Goal: Information Seeking & Learning: Find specific page/section

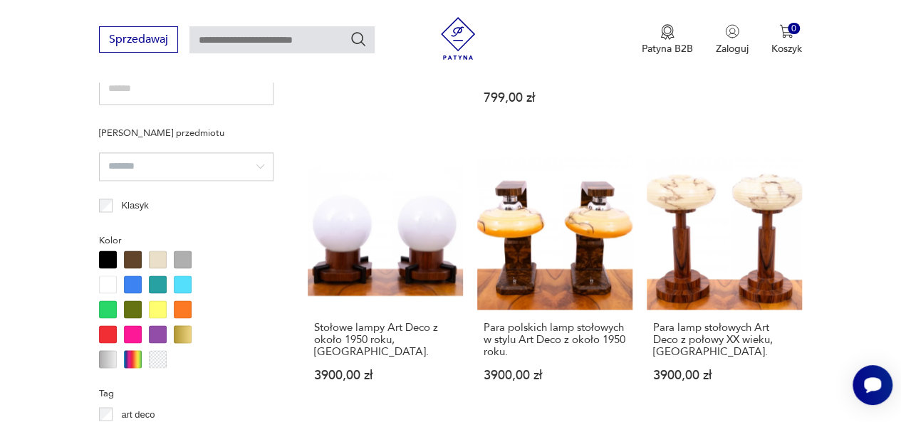
scroll to position [1051, 0]
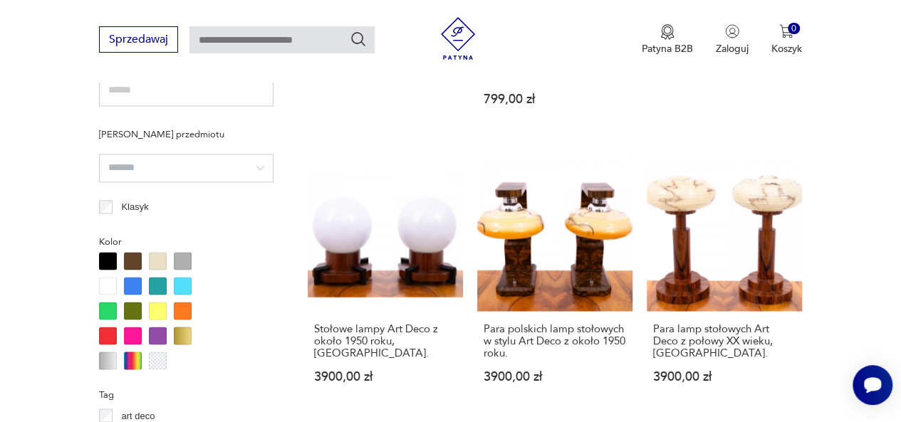
click at [107, 281] on div at bounding box center [108, 286] width 18 height 18
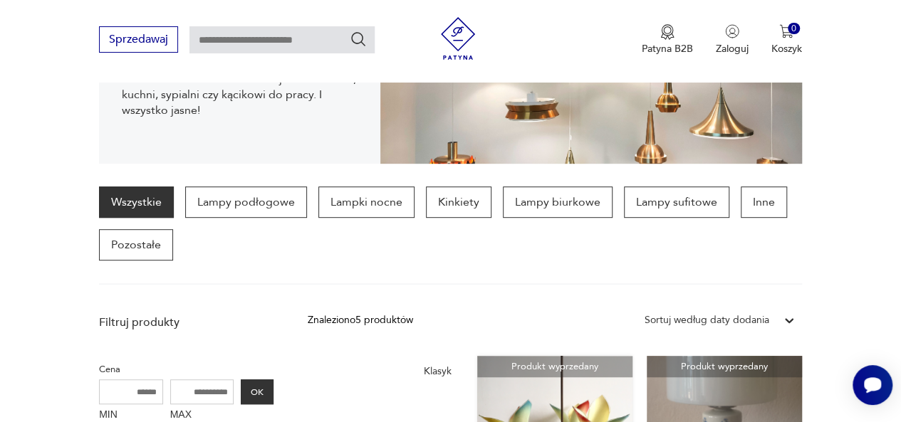
scroll to position [285, 0]
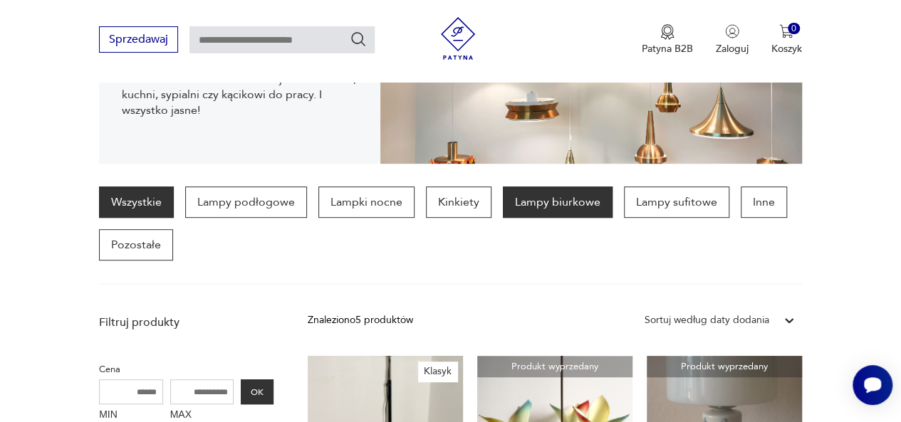
click at [543, 204] on p "Lampy biurkowe" at bounding box center [558, 202] width 110 height 31
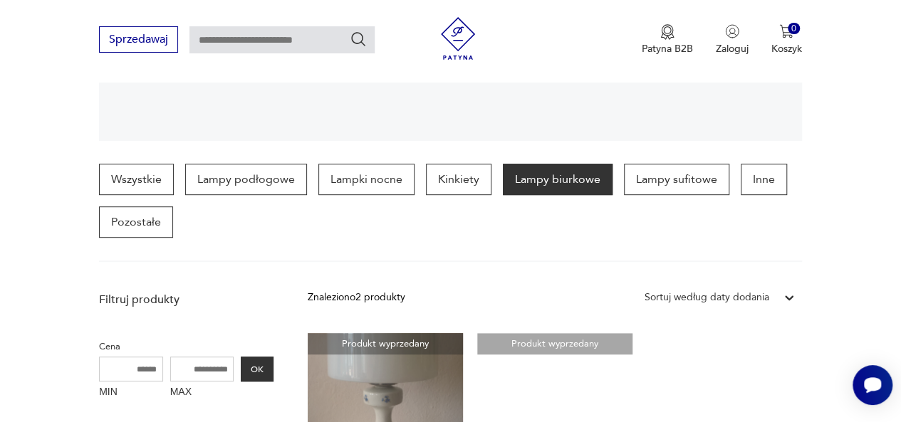
scroll to position [305, 0]
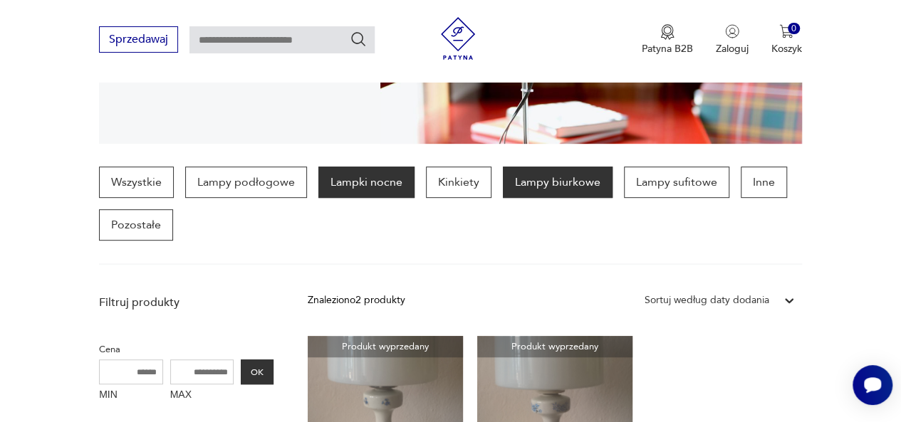
click at [336, 177] on p "Lampki nocne" at bounding box center [366, 182] width 96 height 31
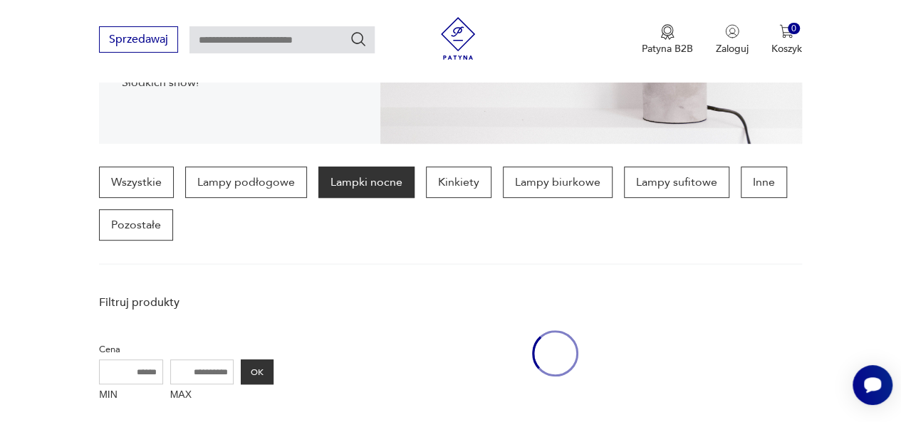
scroll to position [377, 0]
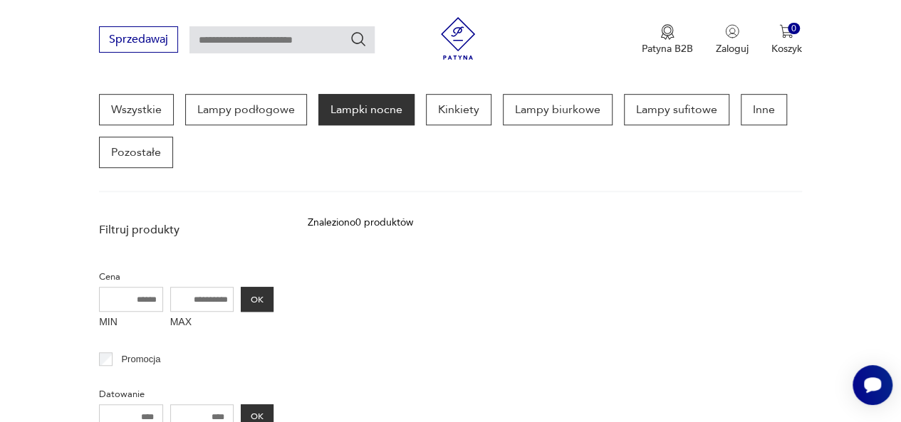
click at [459, 31] on img at bounding box center [458, 38] width 43 height 43
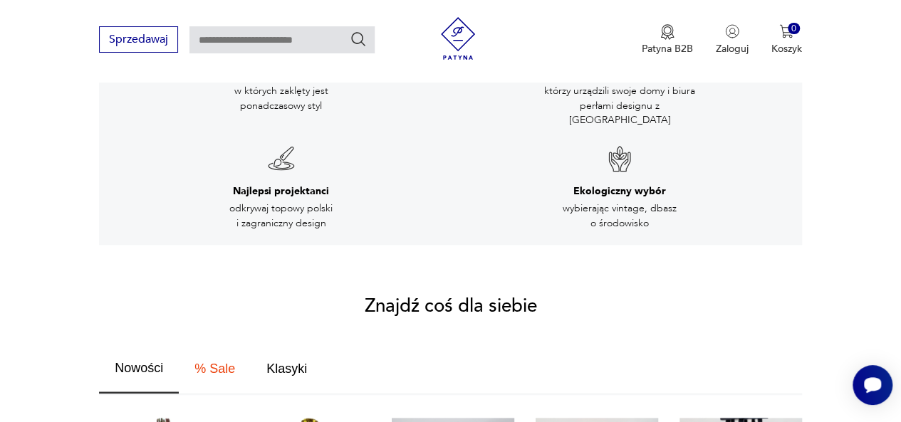
scroll to position [765, 0]
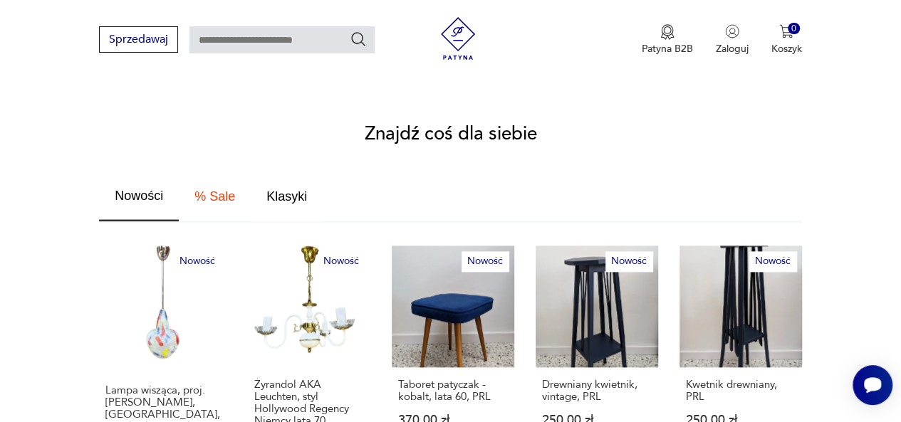
click at [288, 190] on span "Klasyki" at bounding box center [286, 196] width 41 height 13
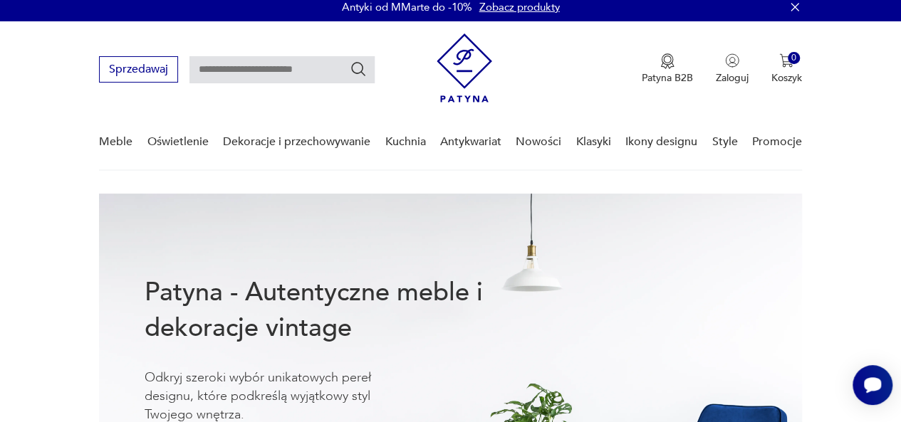
scroll to position [0, 0]
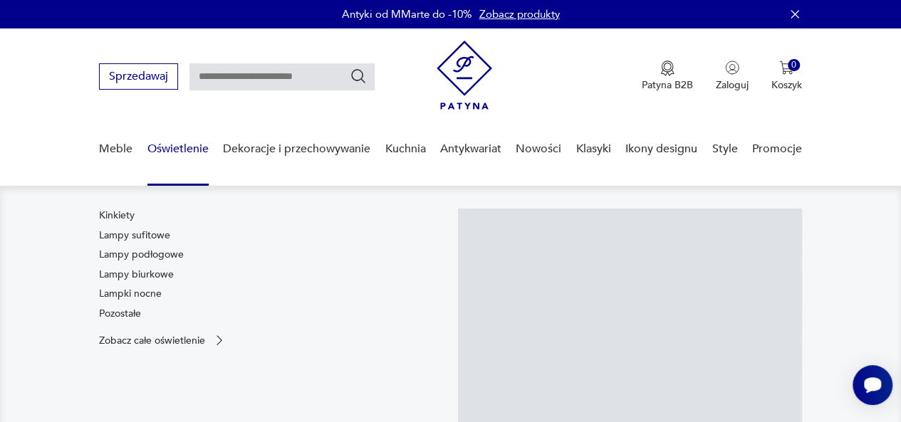
click at [165, 145] on link "Oświetlenie" at bounding box center [177, 149] width 61 height 55
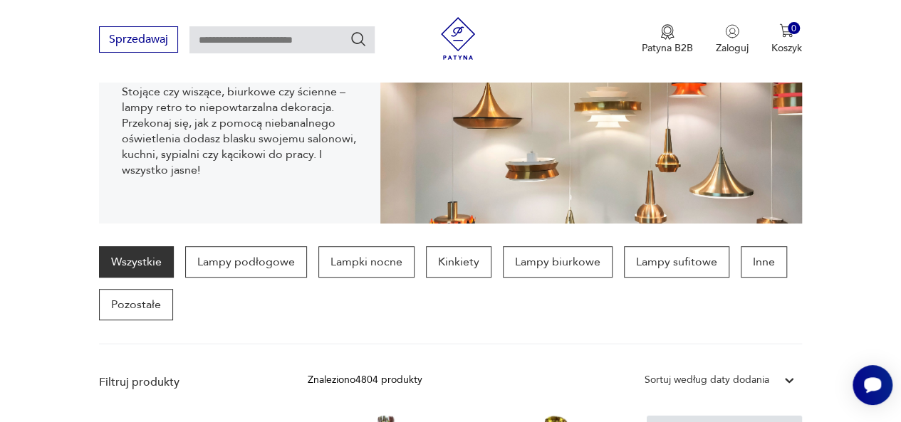
scroll to position [225, 0]
click at [127, 295] on p "Pozostałe" at bounding box center [136, 304] width 74 height 31
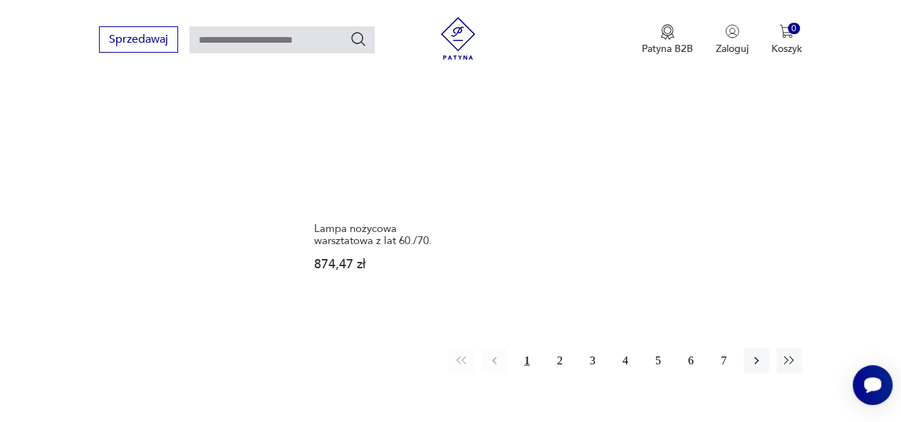
scroll to position [1804, 0]
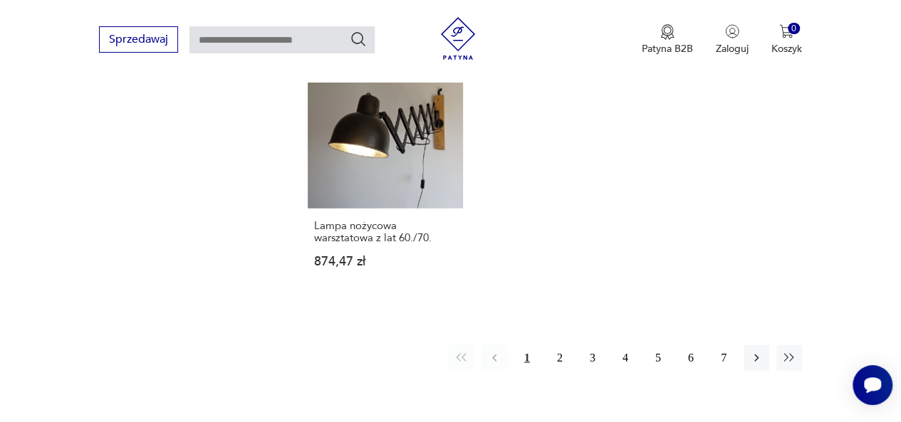
click at [310, 37] on input "text" at bounding box center [281, 39] width 185 height 27
type input "*********"
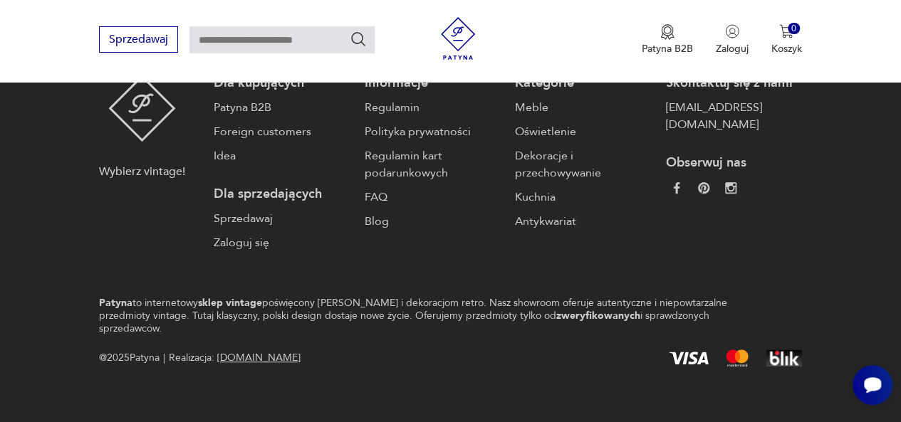
type input "*********"
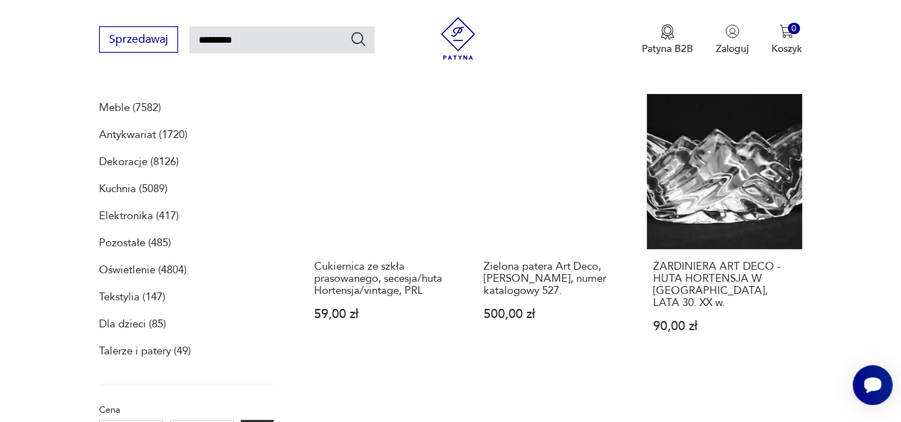
scroll to position [219, 0]
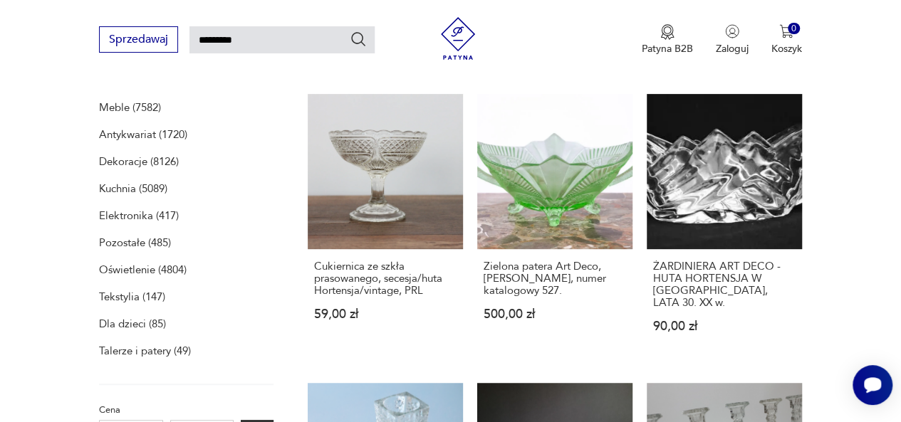
click at [130, 268] on p "Oświetlenie (4804)" at bounding box center [143, 270] width 88 height 20
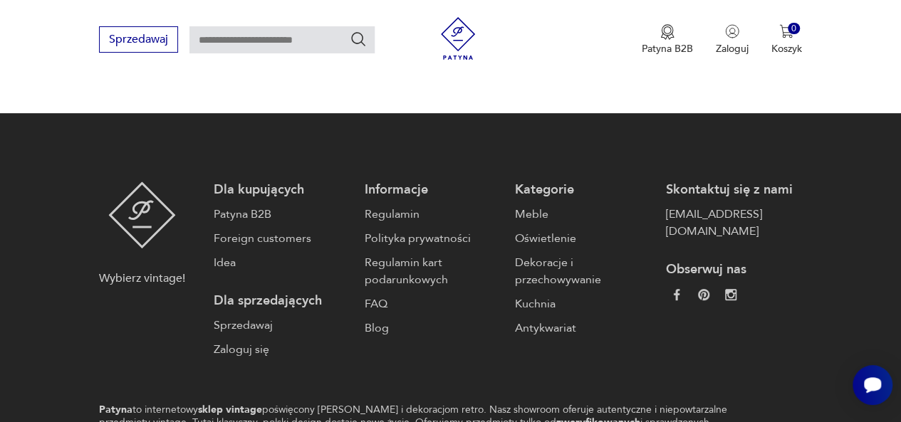
type input "*********"
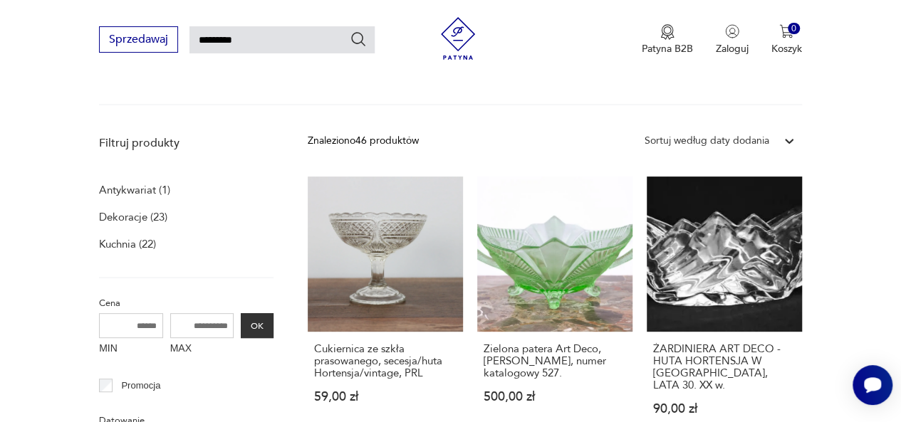
scroll to position [140, 0]
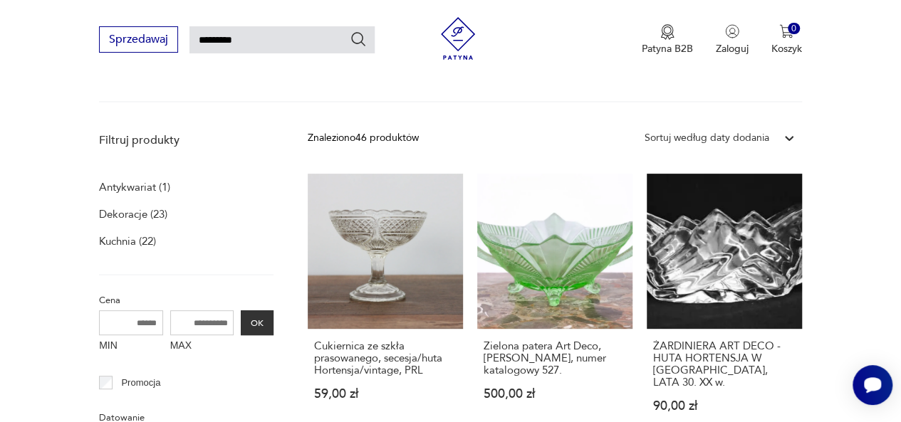
click at [113, 217] on p "Dekoracje (23)" at bounding box center [133, 214] width 68 height 20
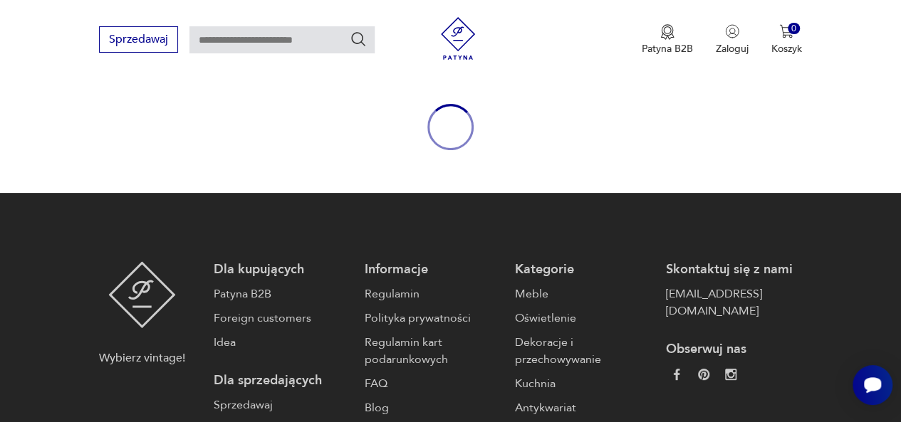
type input "*********"
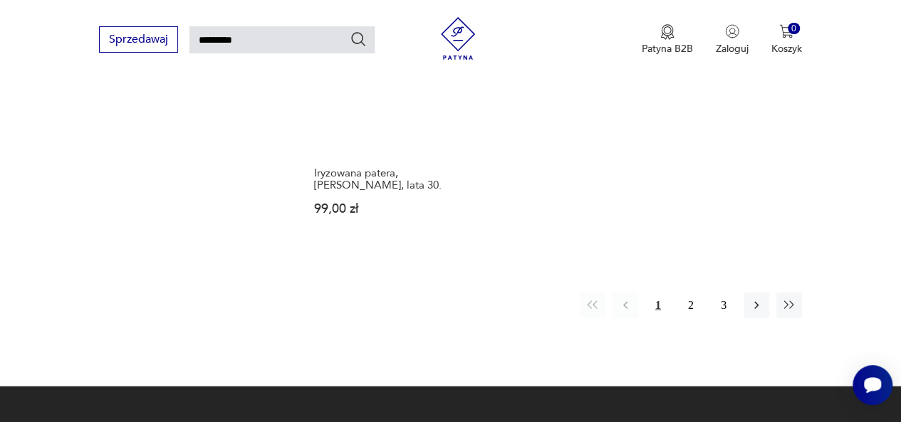
scroll to position [1757, 0]
